Goal: Complete application form

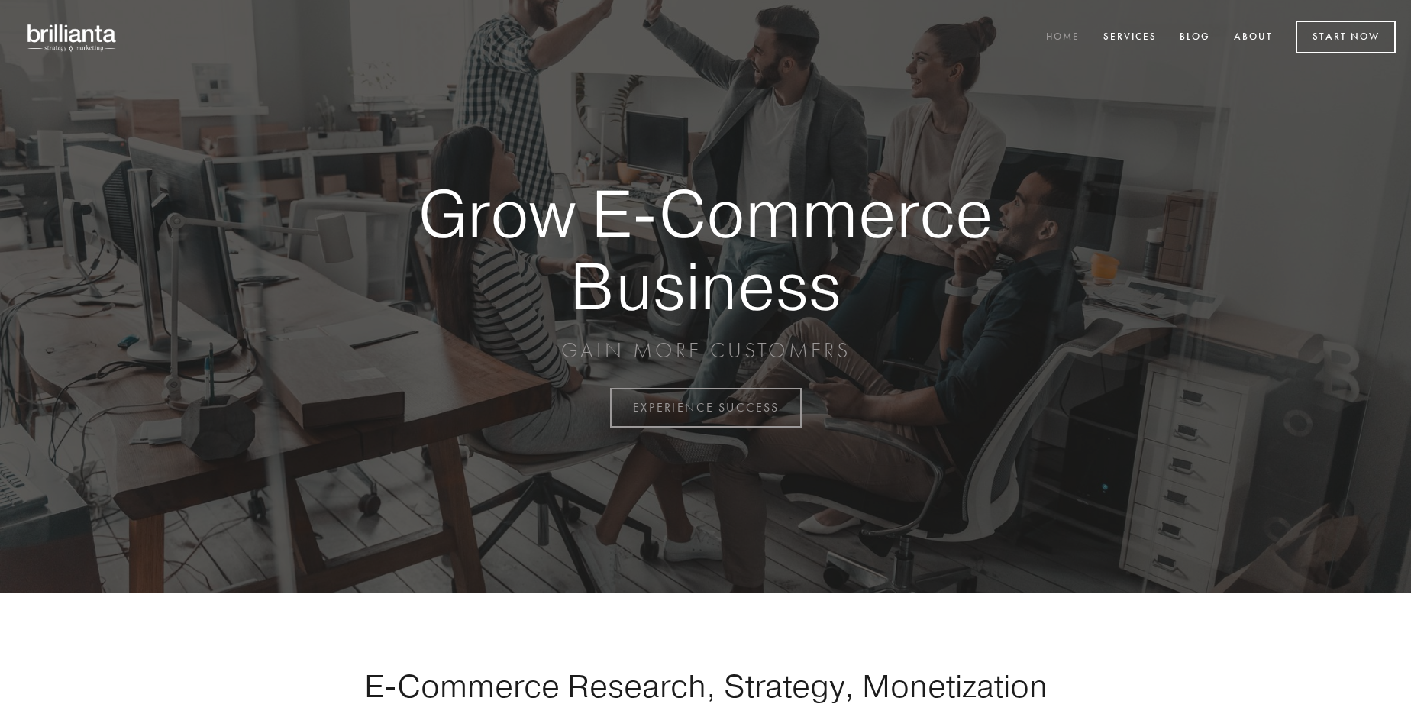
scroll to position [4002, 0]
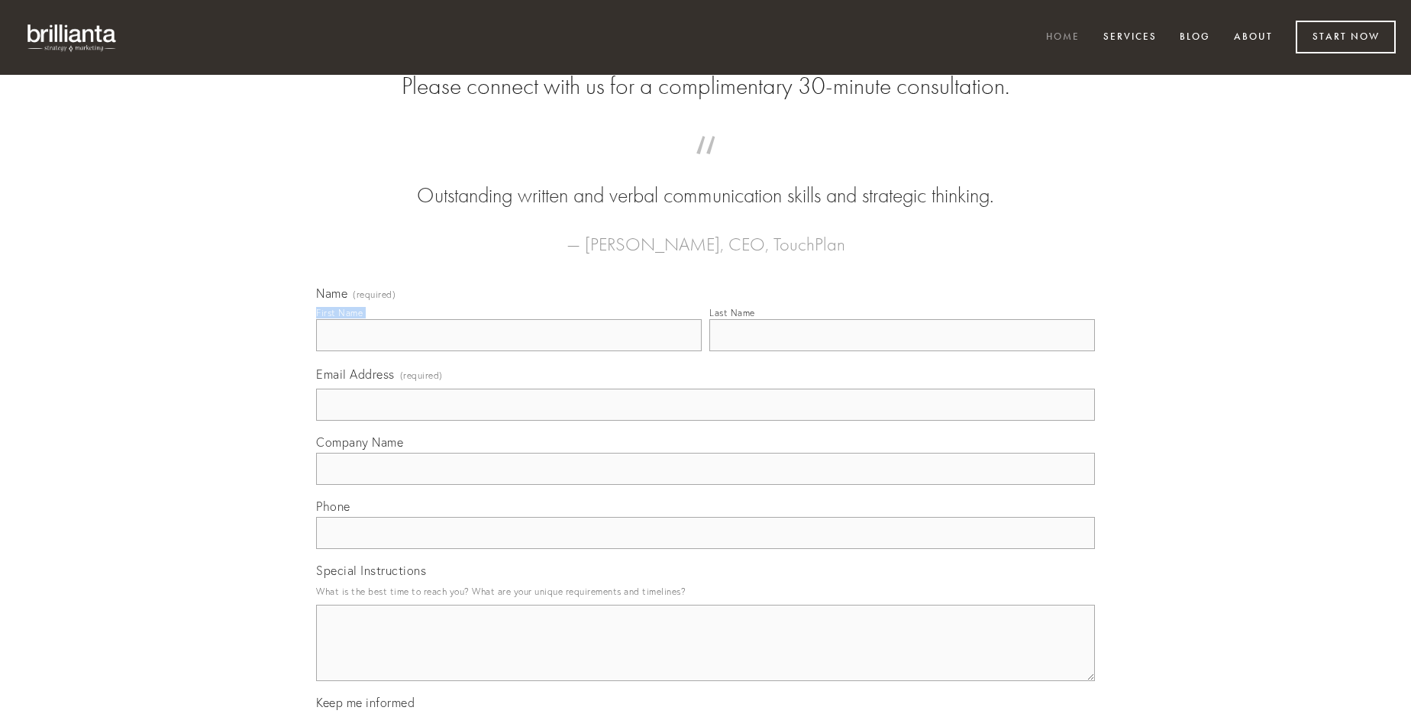
type input "[PERSON_NAME]"
click at [902, 351] on input "Last Name" at bounding box center [902, 335] width 386 height 32
type input "[PERSON_NAME]"
click at [705, 421] on input "Email Address (required)" at bounding box center [705, 405] width 779 height 32
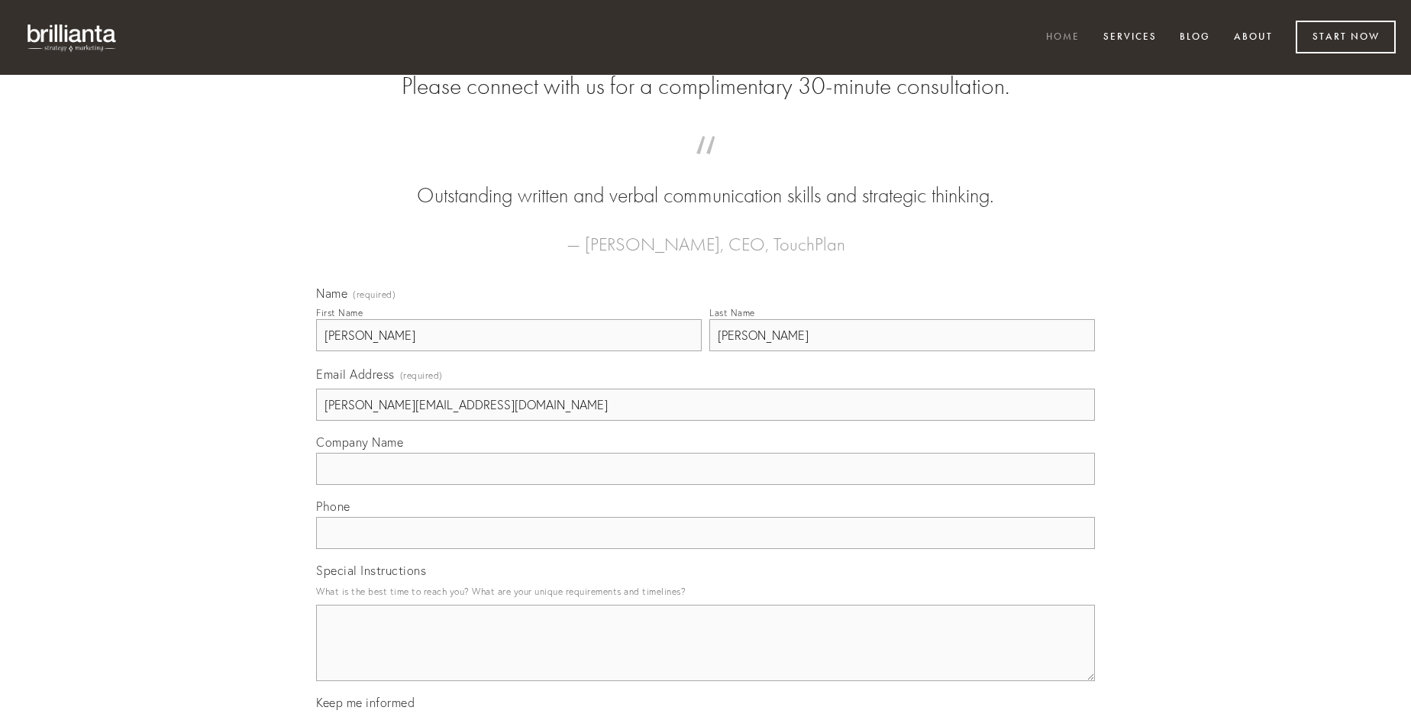
type input "[PERSON_NAME][EMAIL_ADDRESS][DOMAIN_NAME]"
click at [705, 485] on input "Company Name" at bounding box center [705, 469] width 779 height 32
type input "vesper"
click at [705, 549] on input "text" at bounding box center [705, 533] width 779 height 32
click at [705, 657] on textarea "Special Instructions" at bounding box center [705, 643] width 779 height 76
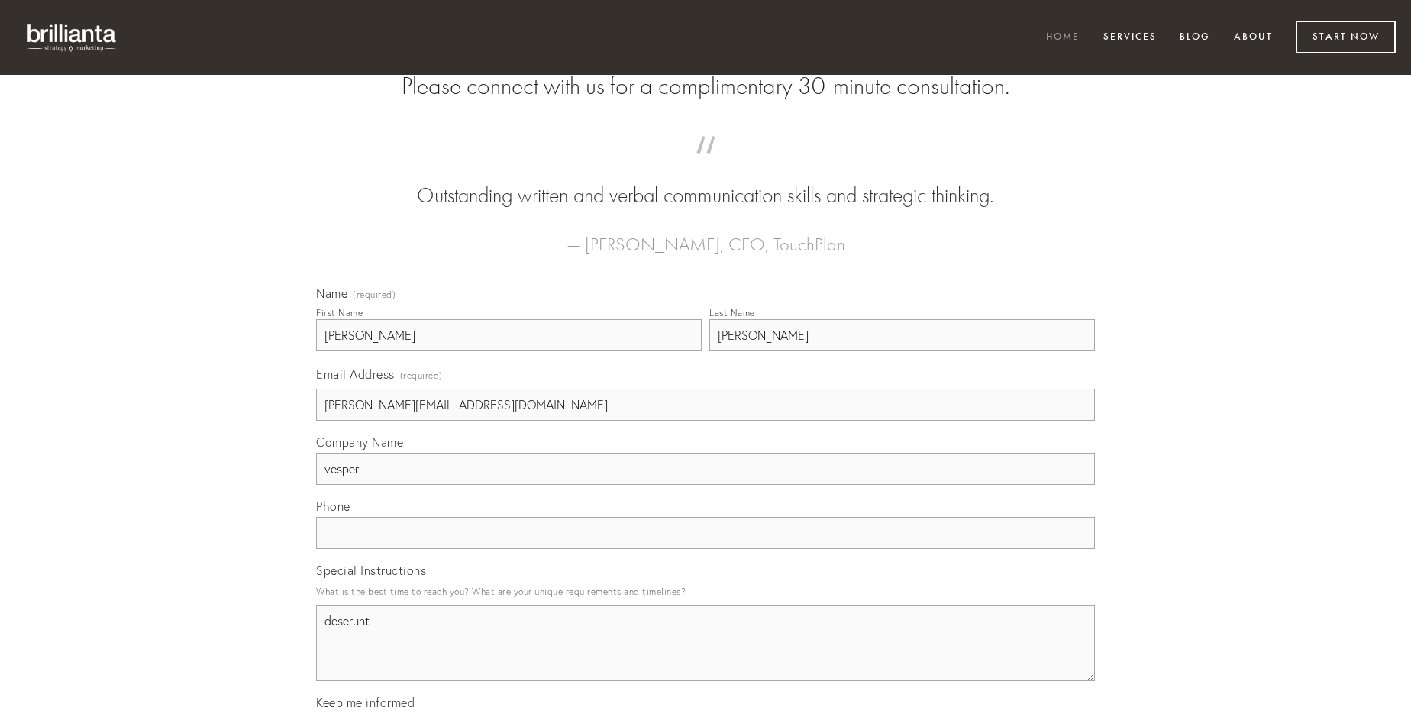
type textarea "deserunt"
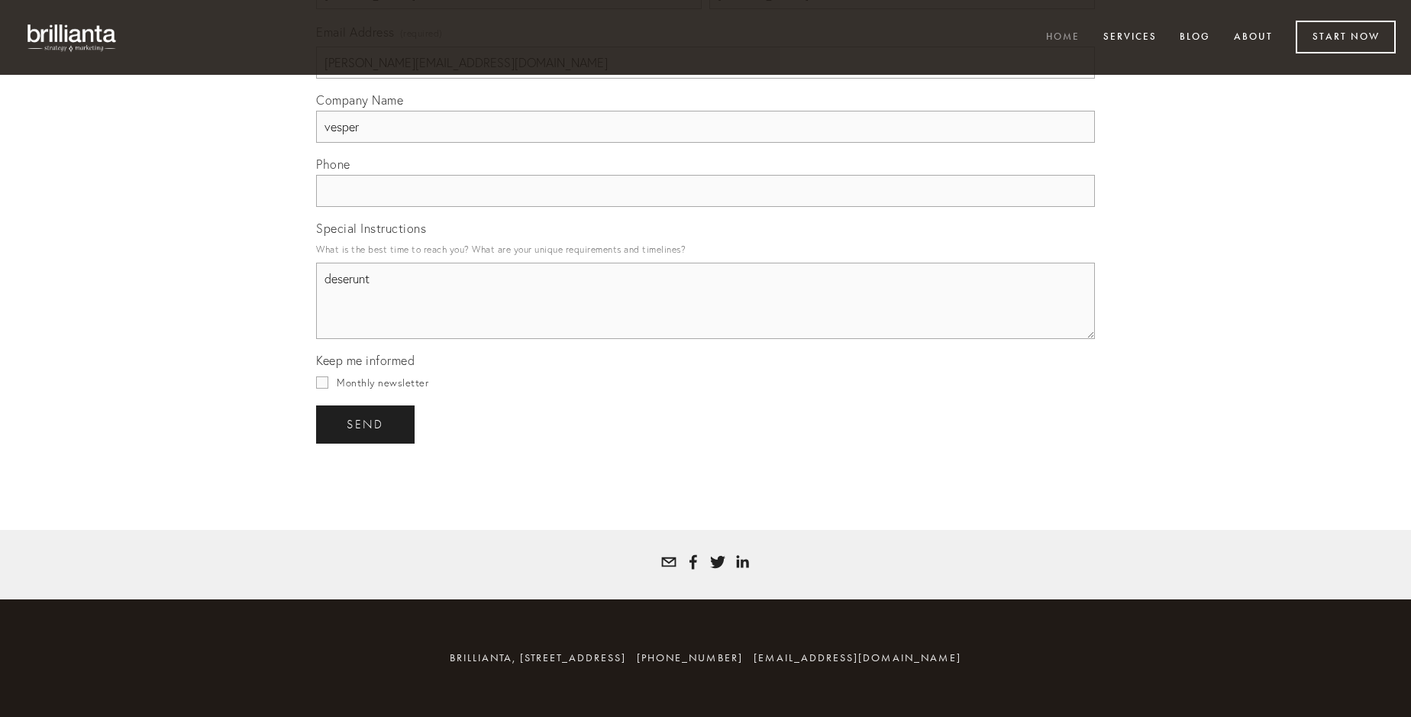
click at [366, 424] on span "send" at bounding box center [365, 425] width 37 height 14
